Goal: Information Seeking & Learning: Learn about a topic

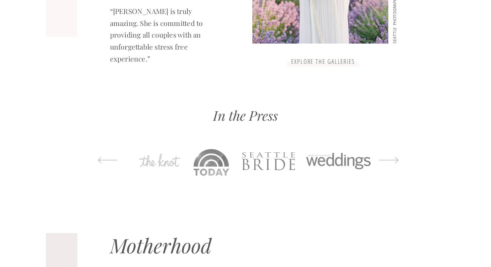
scroll to position [739, 0]
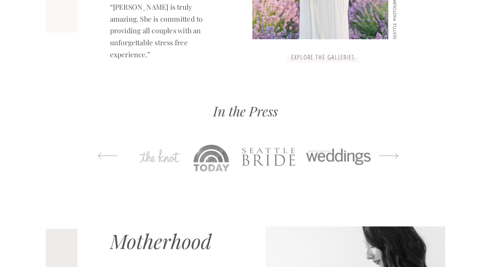
click at [301, 60] on h3 "explore the galleries" at bounding box center [324, 58] width 68 height 8
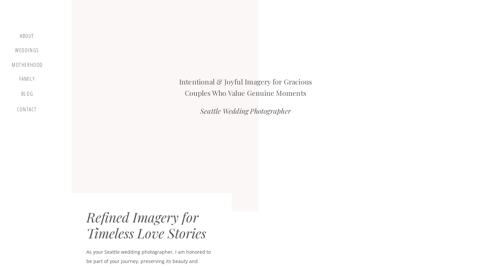
scroll to position [593, 0]
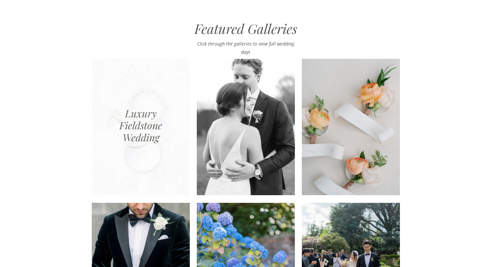
click at [134, 119] on div at bounding box center [141, 127] width 98 height 136
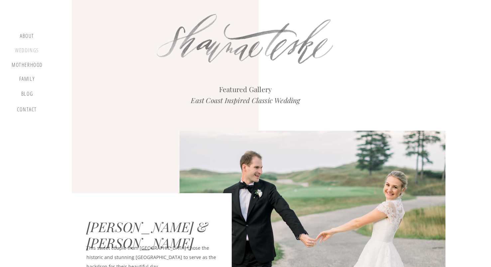
click at [23, 49] on div "Weddings" at bounding box center [26, 51] width 25 height 8
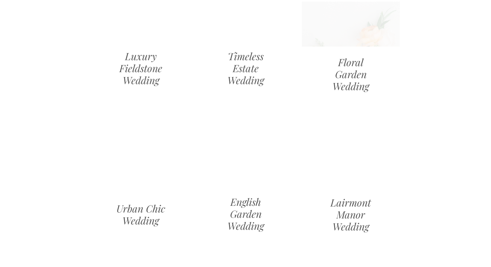
scroll to position [765, 0]
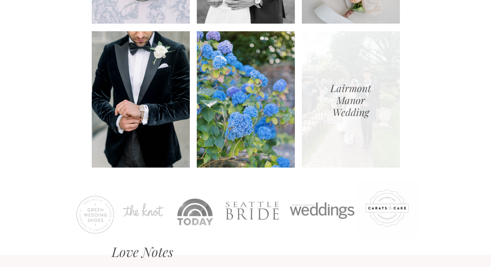
click at [352, 87] on div at bounding box center [351, 99] width 98 height 136
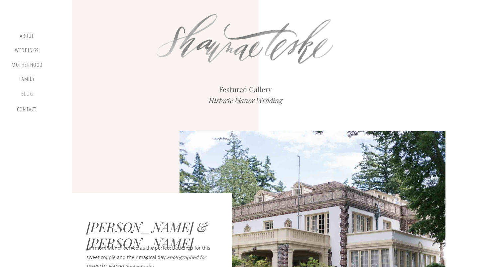
click at [24, 94] on div "blog" at bounding box center [27, 95] width 20 height 9
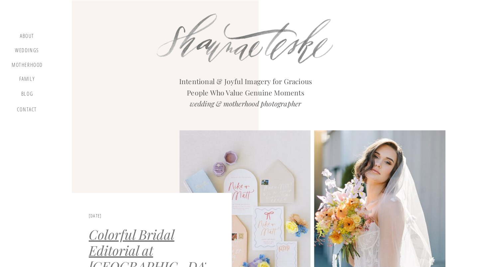
scroll to position [111, 0]
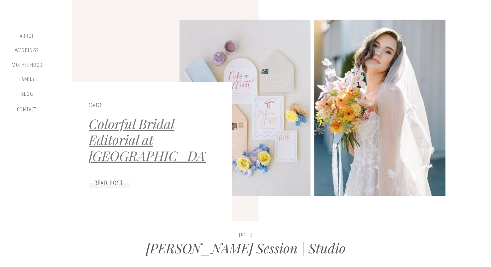
click at [128, 128] on link "Colorful Bridal Editorial at [GEOGRAPHIC_DATA]" at bounding box center [156, 140] width 135 height 50
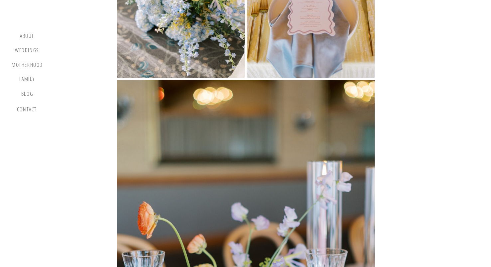
scroll to position [7534, 0]
